Goal: Task Accomplishment & Management: Manage account settings

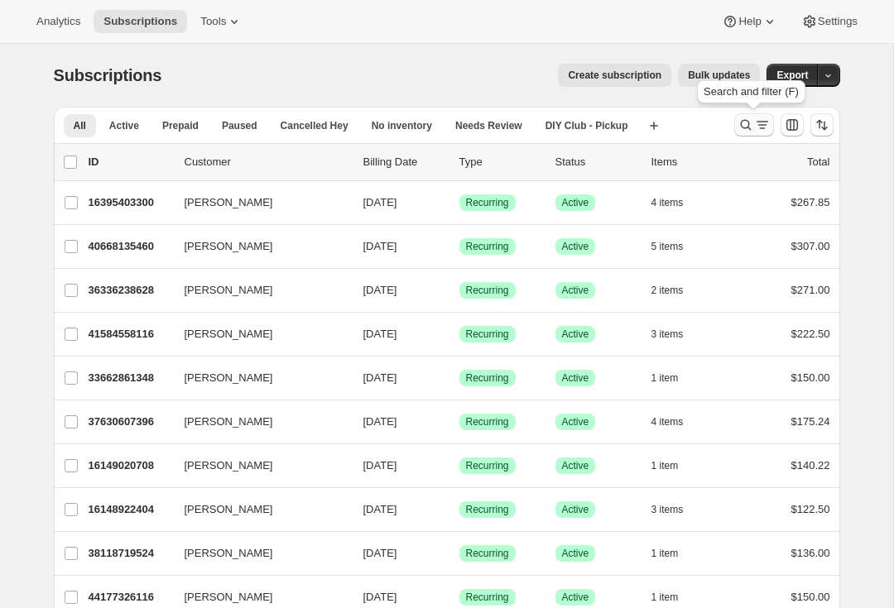
click at [755, 127] on icon "Search and filter results" at bounding box center [762, 125] width 17 height 17
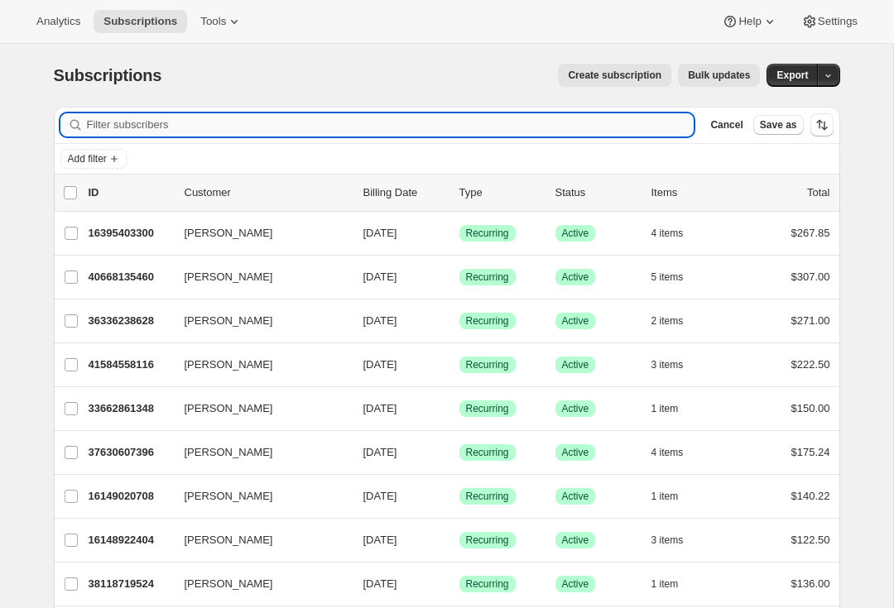
click at [126, 124] on input "Filter subscribers" at bounding box center [390, 124] width 607 height 23
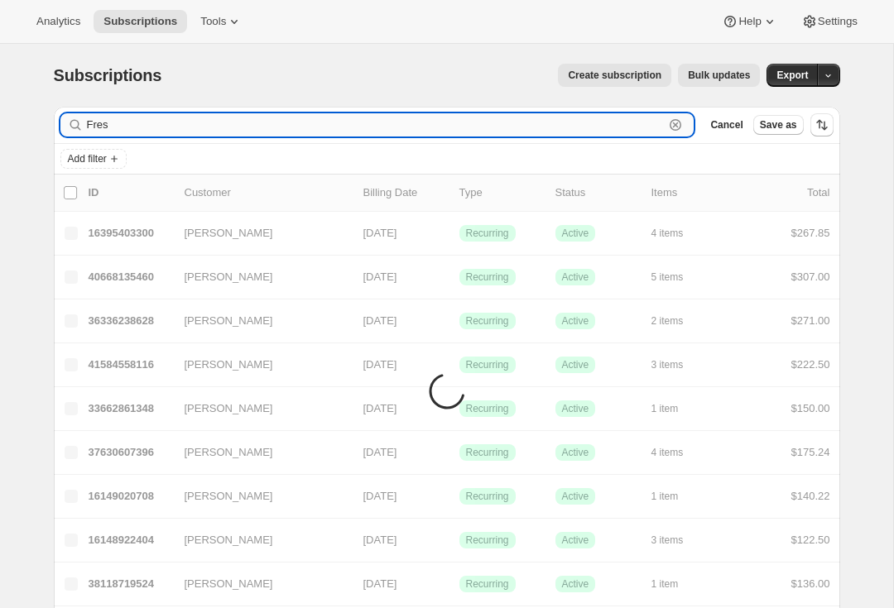
type input "Fresh"
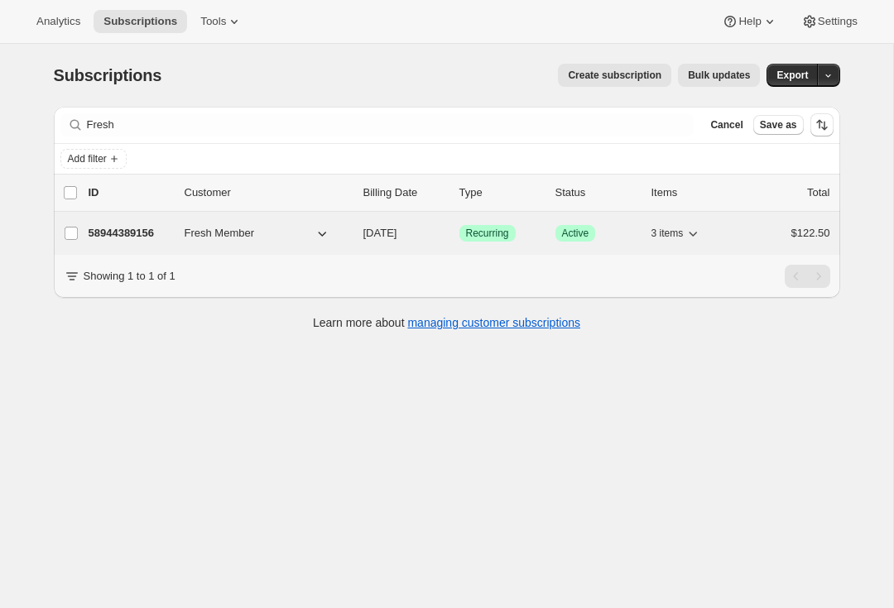
click at [124, 232] on p "58944389156" at bounding box center [130, 233] width 83 height 17
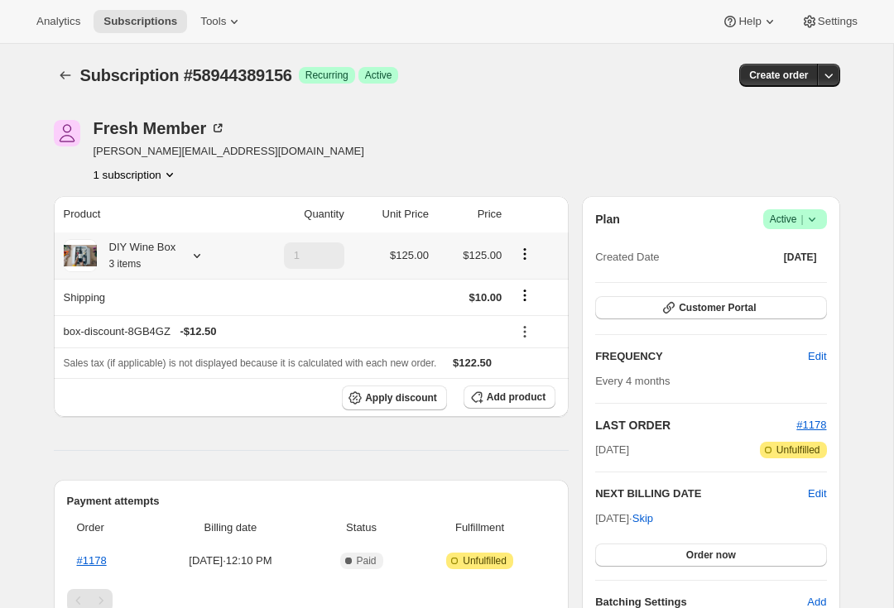
click at [197, 257] on icon at bounding box center [197, 256] width 7 height 4
click at [126, 420] on span "Edit box" at bounding box center [135, 421] width 39 height 13
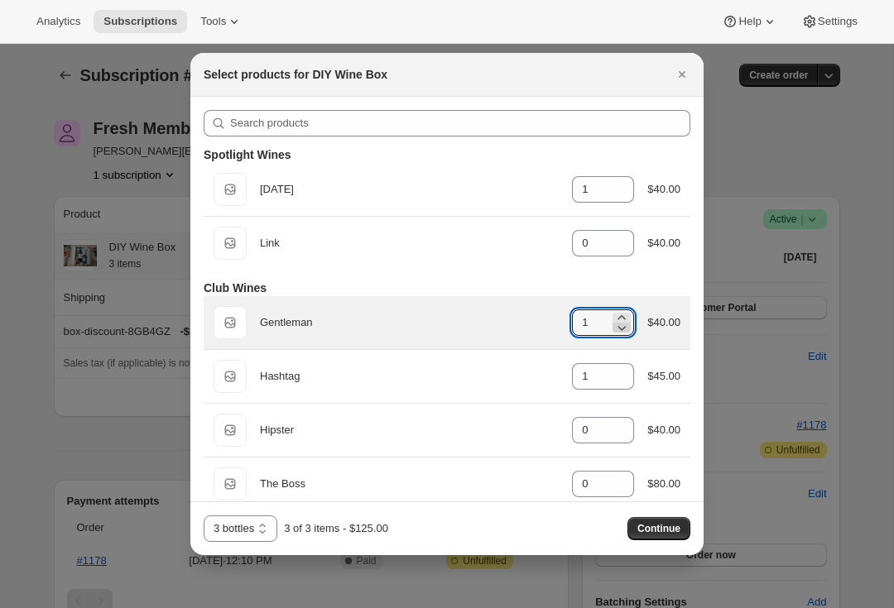
click at [619, 332] on icon ":rdv:" at bounding box center [621, 327] width 17 height 17
type input "0"
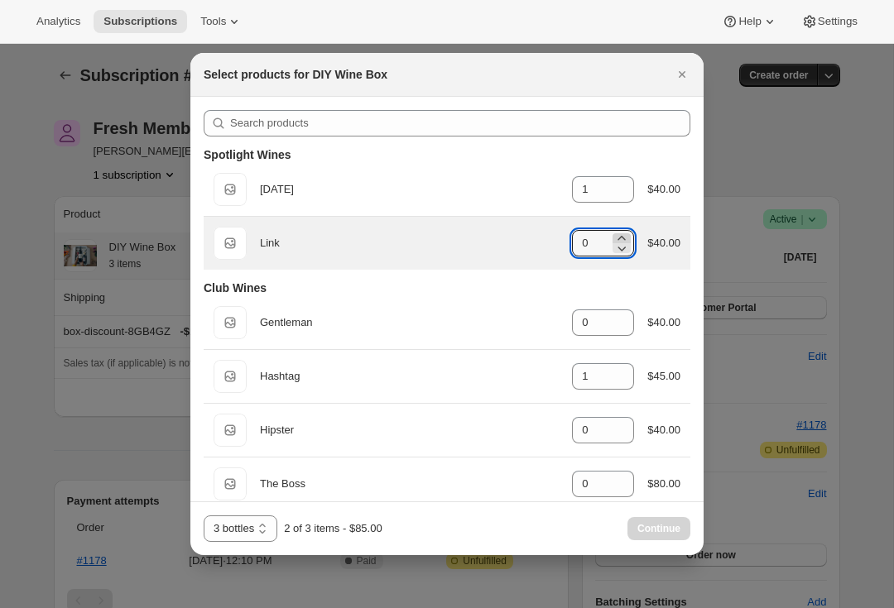
click at [615, 242] on icon ":rdv:" at bounding box center [621, 248] width 17 height 17
click at [617, 241] on icon ":rdv:" at bounding box center [621, 248] width 17 height 17
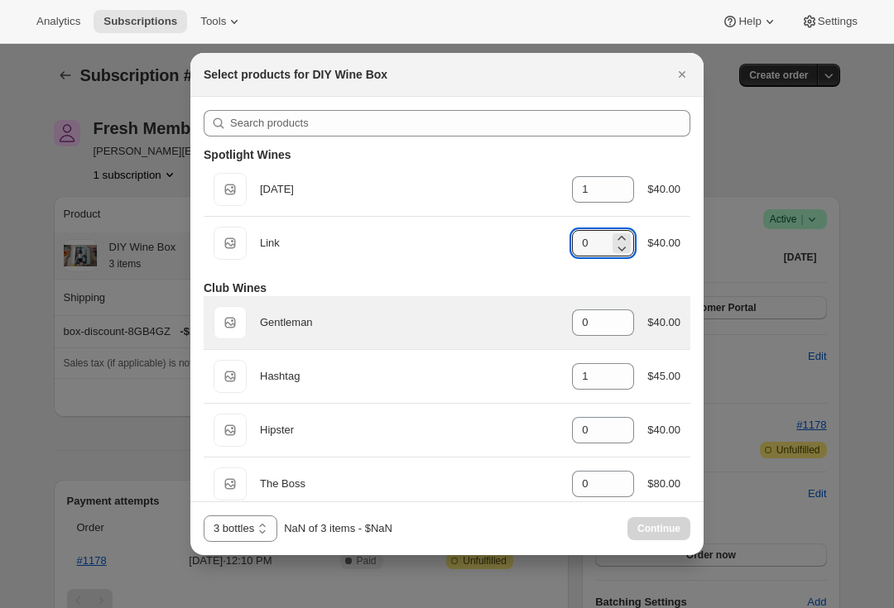
type input "1"
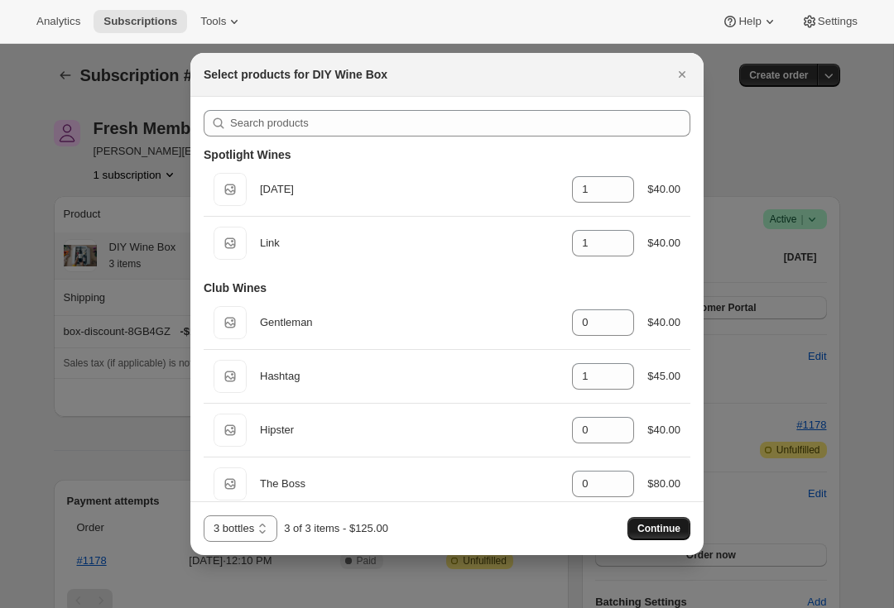
click at [653, 529] on span "Continue" at bounding box center [658, 528] width 43 height 13
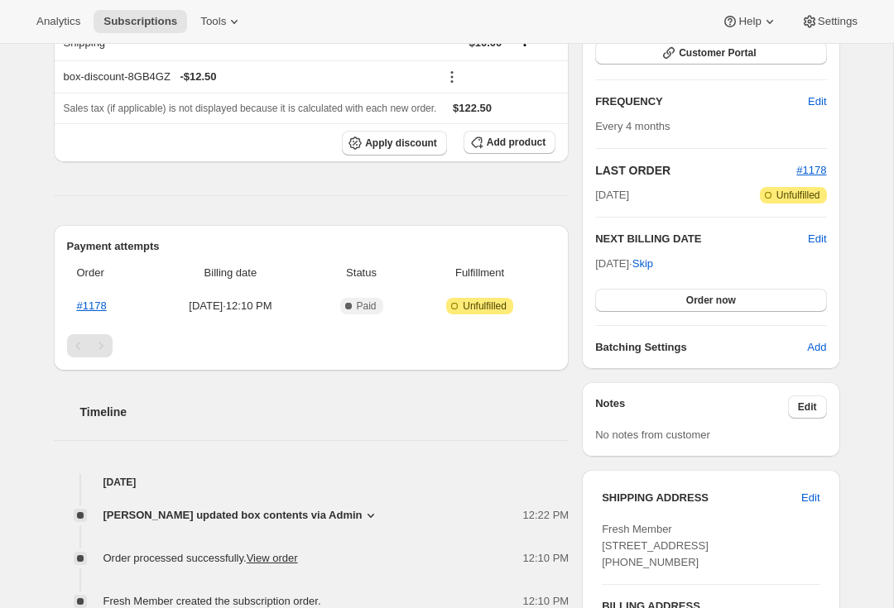
scroll to position [329, 0]
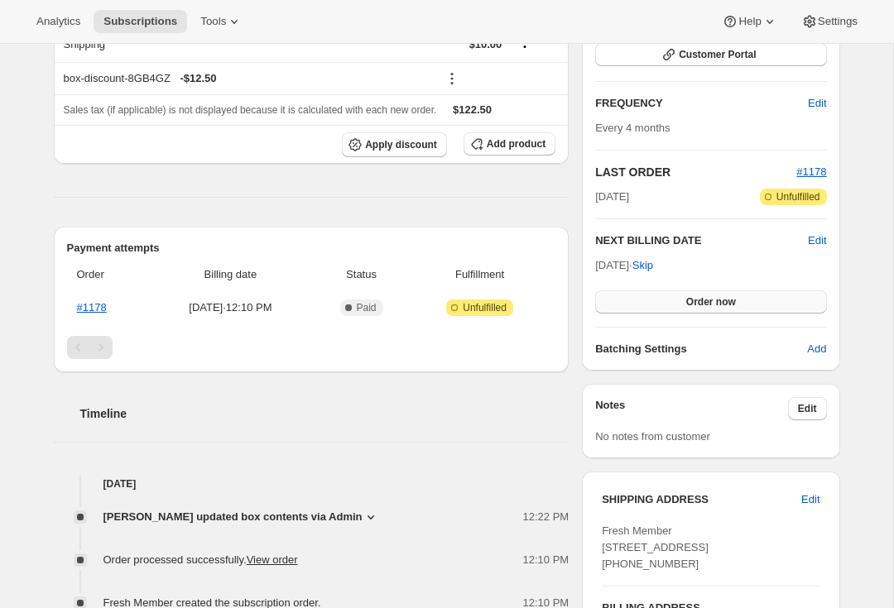
click at [724, 298] on span "Order now" at bounding box center [711, 301] width 50 height 13
click at [720, 299] on span "Click to confirm" at bounding box center [710, 301] width 75 height 13
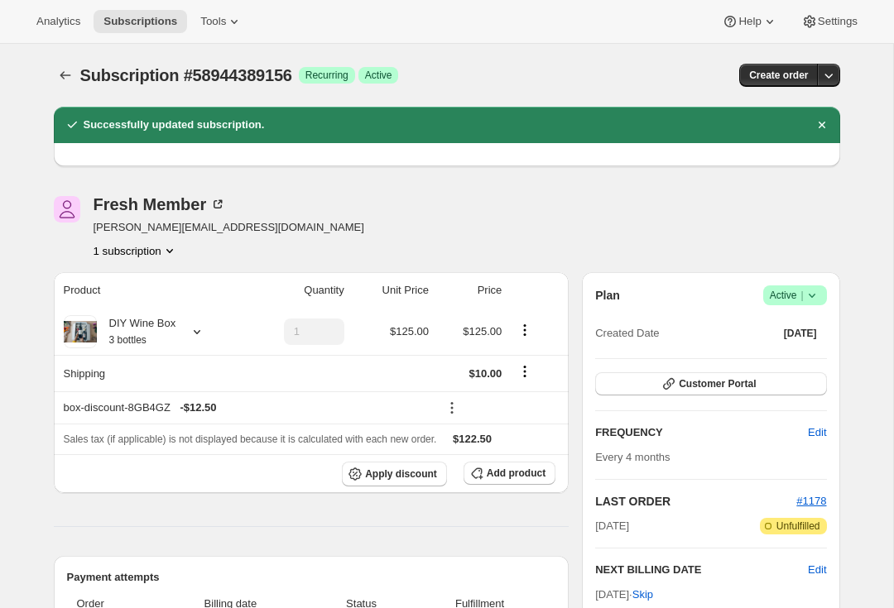
scroll to position [0, 0]
